Goal: Information Seeking & Learning: Learn about a topic

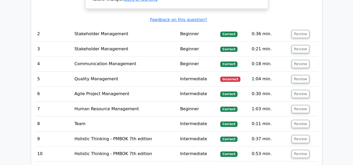
scroll to position [653, 0]
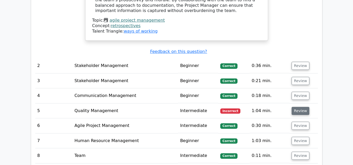
click at [304, 107] on button "Review" at bounding box center [301, 111] width 18 height 8
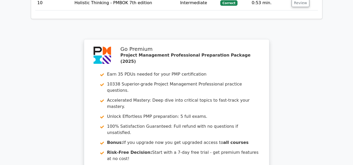
scroll to position [1178, 0]
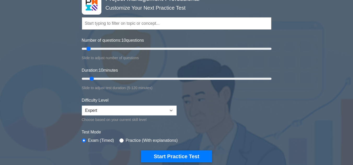
scroll to position [26, 0]
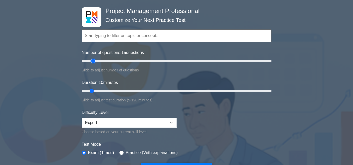
type input "15"
click at [93, 60] on input "Number of questions: 15 questions" at bounding box center [177, 61] width 190 height 6
type input "15"
click at [97, 91] on input "Duration: 10 minutes" at bounding box center [177, 91] width 190 height 6
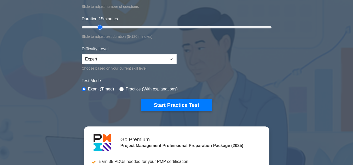
scroll to position [105, 0]
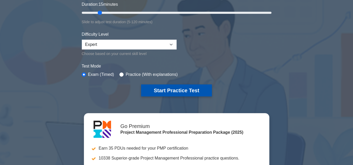
click at [181, 87] on button "Start Practice Test" at bounding box center [176, 91] width 71 height 12
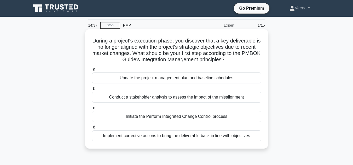
click at [221, 99] on div "Conduct a stakeholder analysis to assess the impact of the misalignment" at bounding box center [176, 97] width 169 height 11
click at [92, 91] on input "b. Conduct a stakeholder analysis to assess the impact of the misalignment" at bounding box center [92, 88] width 0 height 3
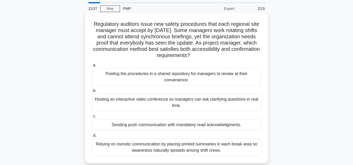
scroll to position [26, 0]
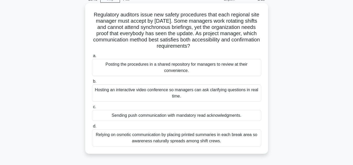
click at [211, 95] on div "Hosting an interactive video conference so managers can ask clarifying question…" at bounding box center [176, 93] width 169 height 17
click at [92, 83] on input "b. Hosting an interactive video conference so managers can ask clarifying quest…" at bounding box center [92, 81] width 0 height 3
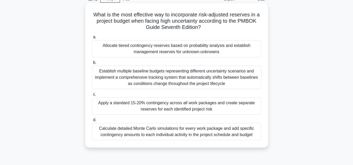
click at [183, 51] on div "Allocate tiered contingency reserves based on probability analysis and establis…" at bounding box center [176, 48] width 169 height 17
click at [92, 39] on input "a. Allocate tiered contingency reserves based on probability analysis and estab…" at bounding box center [92, 37] width 0 height 3
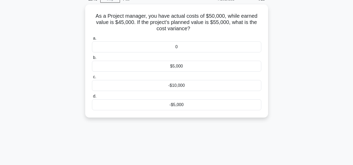
scroll to position [0, 0]
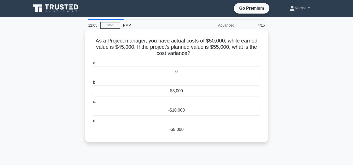
click at [200, 130] on div "-$5,000" at bounding box center [176, 129] width 169 height 11
click at [92, 123] on input "d. -$5,000" at bounding box center [92, 121] width 0 height 3
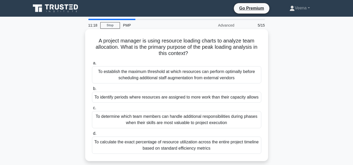
click at [162, 79] on div "To establish the maximum threshold at which resources can perform optimally bef…" at bounding box center [176, 74] width 169 height 17
click at [92, 65] on input "a. To establish the maximum threshold at which resources can perform optimally …" at bounding box center [92, 63] width 0 height 3
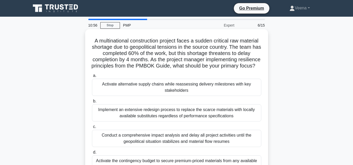
scroll to position [26, 0]
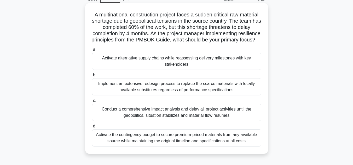
click at [182, 142] on div "Activate the contingency budget to secure premium-priced materials from any ava…" at bounding box center [176, 138] width 169 height 17
click at [92, 128] on input "d. Activate the contingency budget to secure premium-priced materials from any …" at bounding box center [92, 126] width 0 height 3
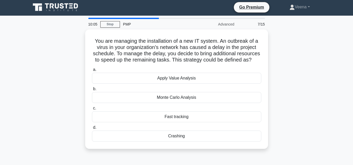
scroll to position [0, 0]
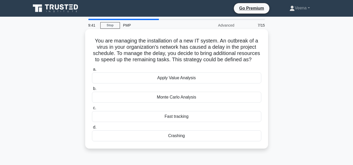
click at [200, 142] on div "Crashing" at bounding box center [176, 136] width 169 height 11
click at [92, 129] on input "d. Crashing" at bounding box center [92, 127] width 0 height 3
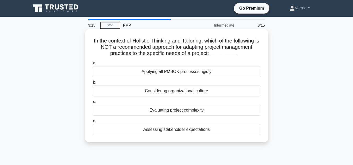
click at [218, 72] on div "Applying all PMBOK processes rigidly" at bounding box center [176, 71] width 169 height 11
click at [92, 65] on input "a. Applying all PMBOK processes rigidly" at bounding box center [92, 63] width 0 height 3
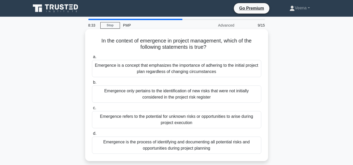
click at [221, 119] on div "Emergence refers to the potential for unknown risks or opportunities to arise d…" at bounding box center [176, 119] width 169 height 17
click at [92, 110] on input "c. Emergence refers to the potential for unknown risks or opportunities to aris…" at bounding box center [92, 108] width 0 height 3
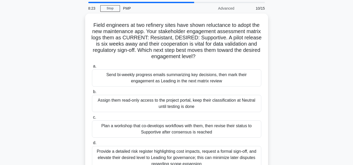
scroll to position [26, 0]
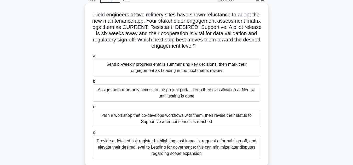
click at [221, 122] on div "Plan a workshop that co-develops workflows with them, then revise their status …" at bounding box center [176, 118] width 169 height 17
click at [92, 109] on input "c. Plan a workshop that co-develops workflows with them, then revise their stat…" at bounding box center [92, 107] width 0 height 3
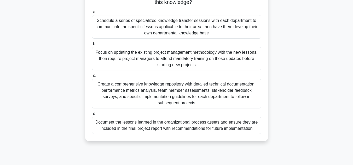
scroll to position [78, 0]
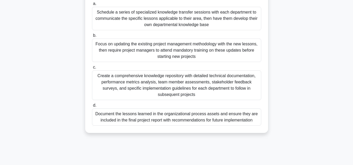
click at [227, 120] on div "Document the lessons learned in the organizational process assets and ensure th…" at bounding box center [176, 117] width 169 height 17
click at [92, 107] on input "d. Document the lessons learned in the organizational process assets and ensure…" at bounding box center [92, 105] width 0 height 3
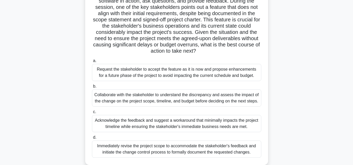
scroll to position [91, 0]
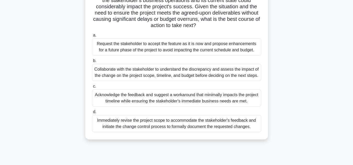
click at [225, 75] on div "Collaborate with the stakeholder to understand the discrepancy and assess the i…" at bounding box center [176, 72] width 169 height 17
click at [92, 63] on input "b. Collaborate with the stakeholder to understand the discrepancy and assess th…" at bounding box center [92, 60] width 0 height 3
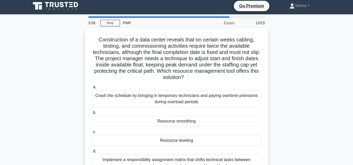
scroll to position [0, 0]
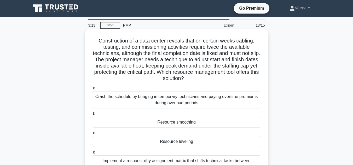
click at [215, 122] on div "Resource smoothing" at bounding box center [176, 122] width 169 height 11
click at [92, 116] on input "b. Resource smoothing" at bounding box center [92, 113] width 0 height 3
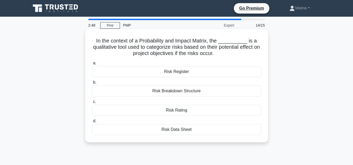
click at [221, 73] on div "Risk Register" at bounding box center [176, 71] width 169 height 11
click at [92, 65] on input "a. Risk Register" at bounding box center [92, 63] width 0 height 3
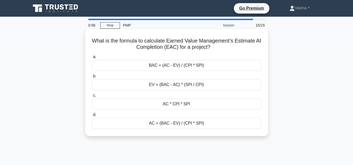
click at [209, 68] on div "BAC + (AC - EV) / (CPI * SPI)" at bounding box center [176, 65] width 169 height 11
click at [92, 59] on input "a. BAC + (AC - EV) / (CPI * SPI)" at bounding box center [92, 56] width 0 height 3
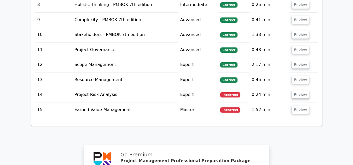
scroll to position [941, 0]
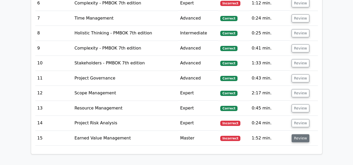
click at [295, 135] on button "Review" at bounding box center [301, 139] width 18 height 8
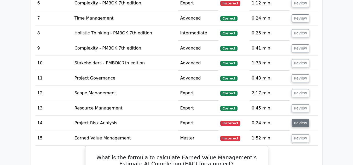
click at [298, 119] on button "Review" at bounding box center [301, 123] width 18 height 8
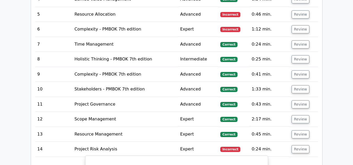
scroll to position [862, 0]
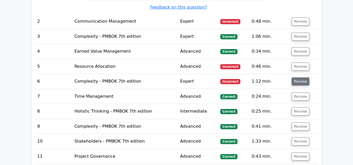
click at [300, 78] on button "Review" at bounding box center [301, 82] width 18 height 8
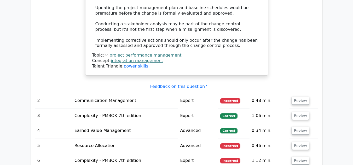
scroll to position [758, 0]
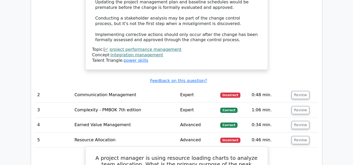
scroll to position [784, 0]
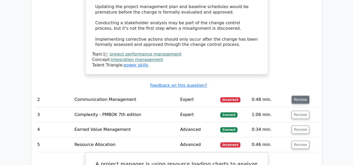
click at [302, 96] on button "Review" at bounding box center [301, 100] width 18 height 8
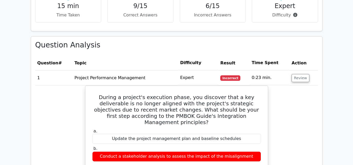
scroll to position [392, 0]
